Goal: Information Seeking & Learning: Learn about a topic

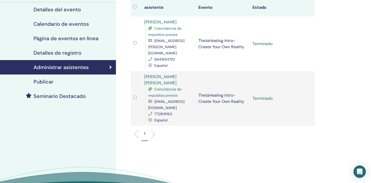
scroll to position [69, 0]
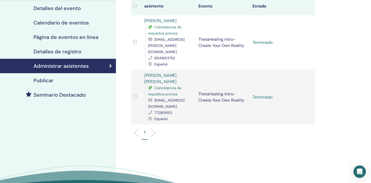
click at [149, 129] on div "1" at bounding box center [223, 134] width 192 height 20
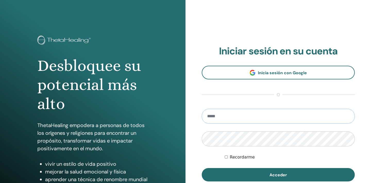
type input "**********"
click at [278, 175] on button "Acceder" at bounding box center [278, 174] width 153 height 13
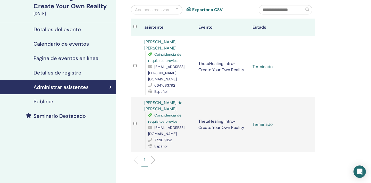
scroll to position [61, 0]
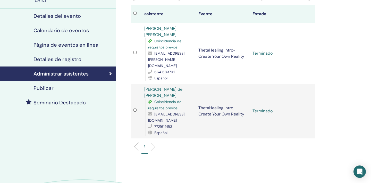
click at [267, 50] on td "Terminado" at bounding box center [277, 53] width 54 height 61
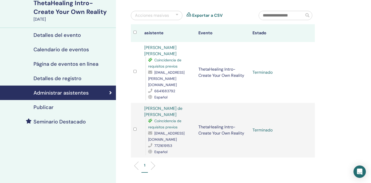
scroll to position [29, 0]
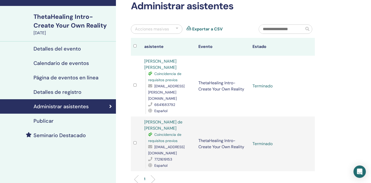
click at [61, 89] on h4 "Detalles de registro" at bounding box center [58, 92] width 48 height 6
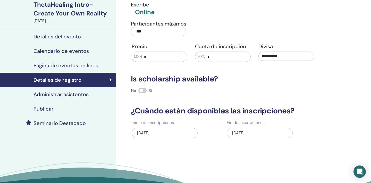
scroll to position [42, 0]
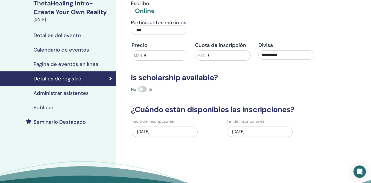
click at [269, 129] on div "09/21/2025" at bounding box center [260, 132] width 66 height 10
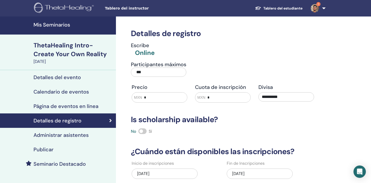
scroll to position [0, 0]
click at [51, 23] on h4 "Mis Seminarios" at bounding box center [73, 25] width 79 height 6
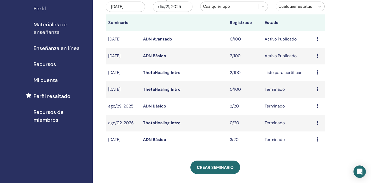
scroll to position [64, 0]
click at [320, 74] on div "Avance Editar asistentes Cancelar" at bounding box center [319, 72] width 5 height 6
click at [321, 92] on link "asistentes" at bounding box center [318, 93] width 20 height 5
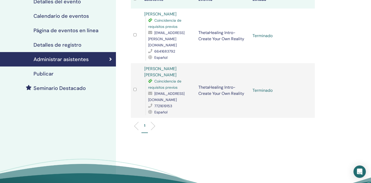
scroll to position [77, 0]
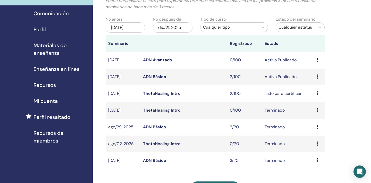
scroll to position [55, 0]
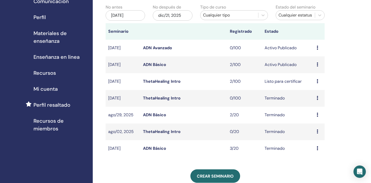
click at [319, 149] on div "Avance asistentes" at bounding box center [319, 148] width 5 height 6
click at [315, 161] on link "asistentes" at bounding box center [318, 160] width 20 height 5
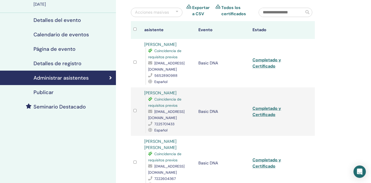
scroll to position [48, 0]
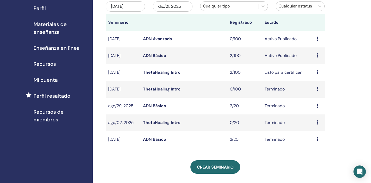
scroll to position [67, 0]
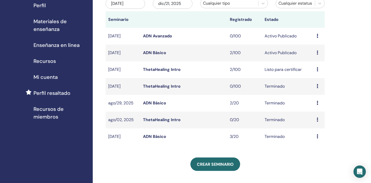
click at [320, 101] on div "Avance asistentes" at bounding box center [319, 103] width 5 height 6
click at [338, 77] on div "Mis Seminarios Puede personalizar el filtro para explorar los próximos seminari…" at bounding box center [232, 134] width 278 height 370
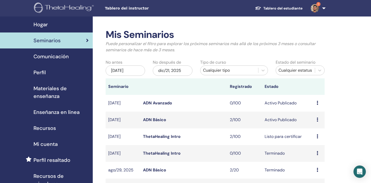
scroll to position [0, 0]
click at [317, 11] on img at bounding box center [315, 8] width 8 height 8
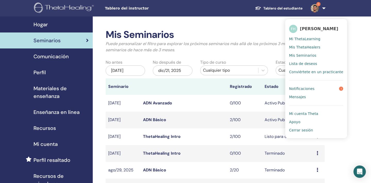
click at [303, 91] on span "Notificaciones" at bounding box center [301, 88] width 25 height 5
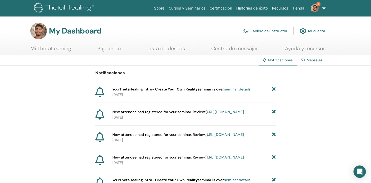
click at [230, 47] on link "Centro de mensajes" at bounding box center [234, 50] width 47 height 10
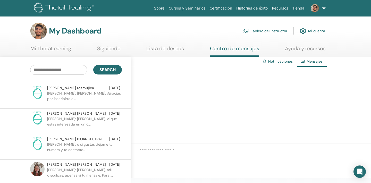
click at [98, 99] on p "FRANCISCO JULIÁN: Querida Aline, ¡Gracias por inscribirte al..." at bounding box center [84, 98] width 75 height 15
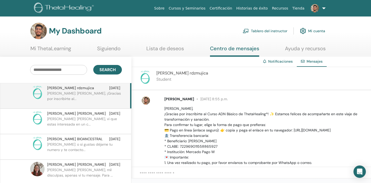
click at [54, 48] on link "Mi ThetaLearning" at bounding box center [50, 50] width 41 height 10
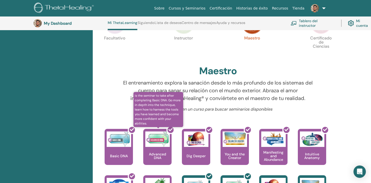
scroll to position [93, 0]
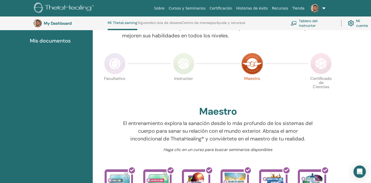
click at [188, 57] on img at bounding box center [184, 64] width 22 height 22
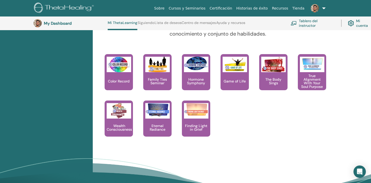
scroll to position [511, 0]
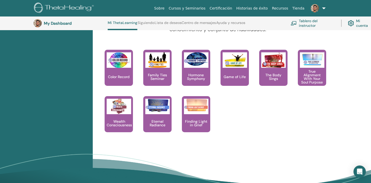
click at [219, 123] on div "This is a class of knowing and understanding your connection with color and min…" at bounding box center [214, 96] width 240 height 93
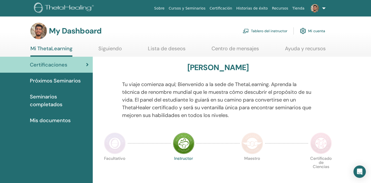
scroll to position [0, 0]
click at [105, 147] on img at bounding box center [115, 143] width 22 height 22
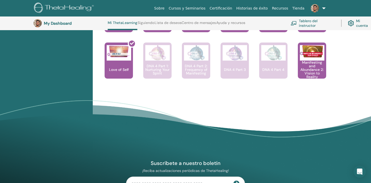
scroll to position [445, 0]
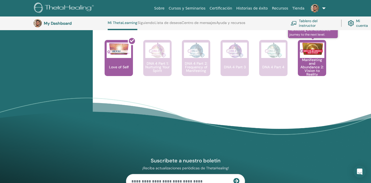
click at [317, 64] on p "Manifesting and Abundance 2: Vision to Reality" at bounding box center [312, 67] width 28 height 18
